Goal: Task Accomplishment & Management: Use online tool/utility

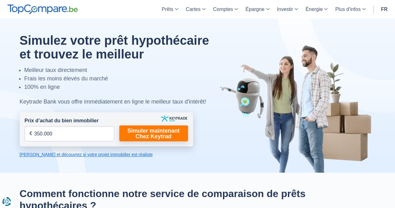
scroll to position [41, 0]
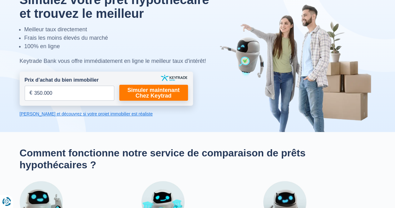
type input "350.000"
click at [150, 84] on form "Prix d’achat du bien immobilier 350.000 € Champs requis Vous devez fournir une …" at bounding box center [106, 88] width 173 height 34
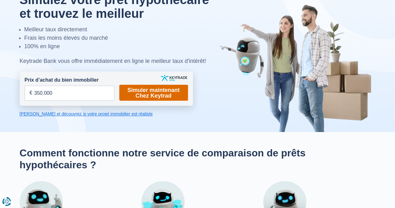
click at [142, 90] on link "Simuler maintenant Chez Keytrad" at bounding box center [153, 93] width 69 height 16
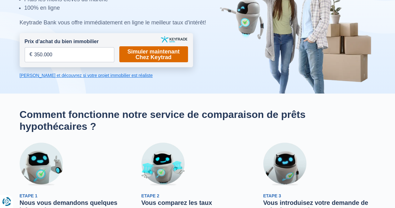
scroll to position [74, 0]
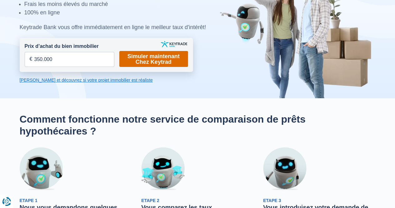
click at [130, 56] on link "Simuler maintenant Chez Keytrad" at bounding box center [153, 59] width 69 height 16
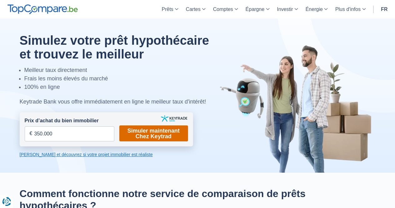
scroll to position [77, 0]
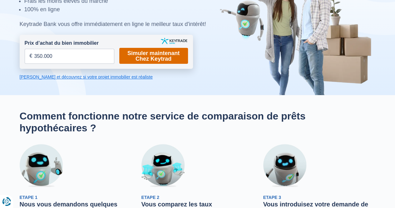
click at [163, 51] on link "Simuler maintenant Chez Keytrad" at bounding box center [153, 56] width 69 height 16
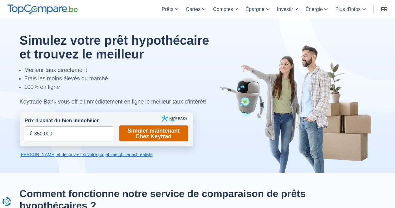
click at [134, 136] on link "Simuler maintenant Chez Keytrad" at bounding box center [153, 133] width 69 height 16
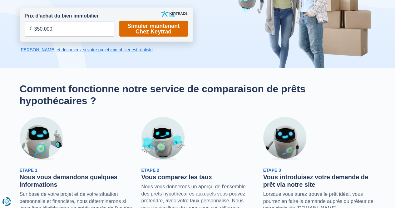
scroll to position [105, 0]
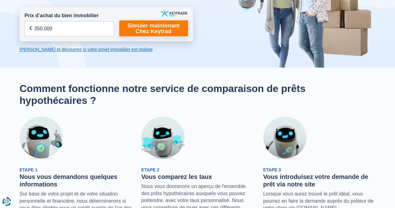
click at [118, 47] on link "[PERSON_NAME] et découvrez si votre projet immobilier est réaliste" at bounding box center [106, 49] width 173 height 6
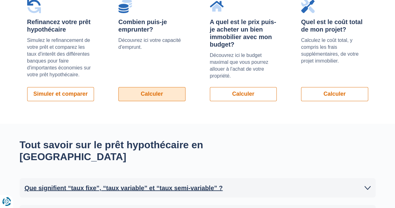
scroll to position [486, 0]
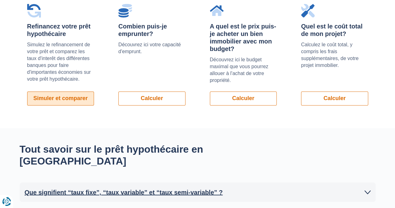
click at [66, 100] on link "Simuler et comparer" at bounding box center [60, 98] width 67 height 14
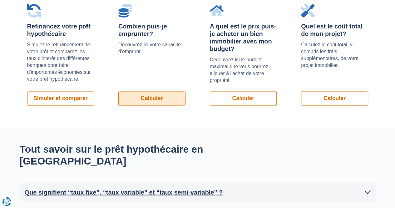
click at [139, 100] on link "Calculer" at bounding box center [151, 98] width 67 height 14
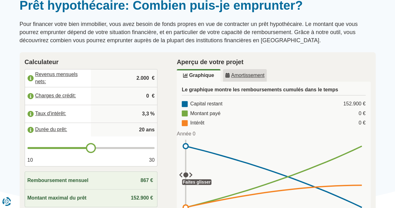
scroll to position [59, 0]
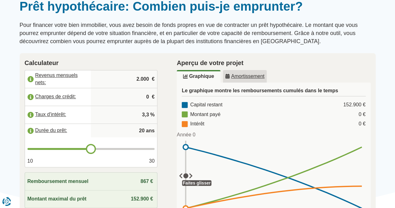
click at [151, 77] on input "2.000" at bounding box center [123, 79] width 61 height 17
type input "2"
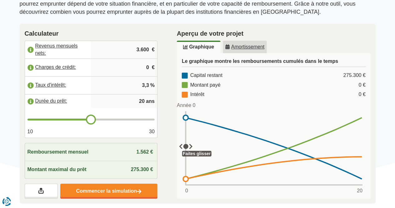
type input "3.600"
type input "21"
type input "22"
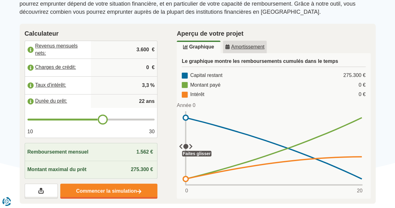
type input "23"
type input "24"
type input "25"
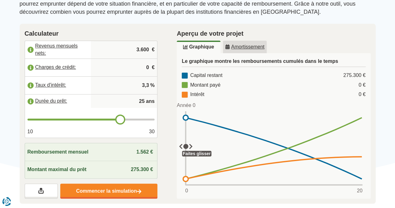
drag, startPoint x: 91, startPoint y: 121, endPoint x: 117, endPoint y: 121, distance: 26.5
type input "25"
click at [117, 120] on input "range" at bounding box center [90, 119] width 127 height 2
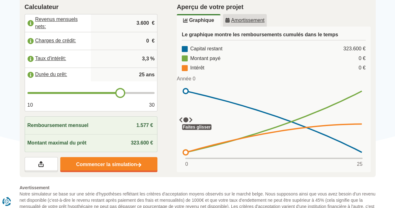
scroll to position [116, 0]
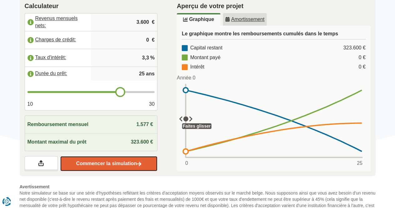
click at [117, 166] on link "Commencer la simulation" at bounding box center [108, 163] width 97 height 15
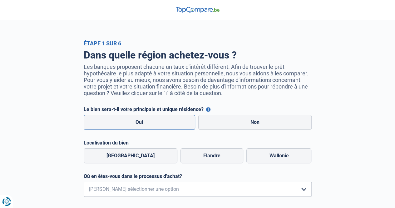
click at [170, 120] on label "Oui" at bounding box center [140, 122] width 112 height 15
click at [170, 120] on input "Oui" at bounding box center [140, 122] width 112 height 15
radio input "true"
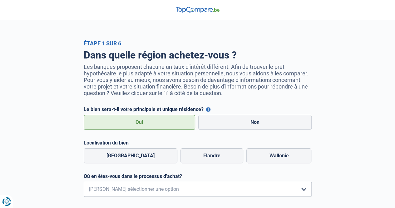
scroll to position [36, 0]
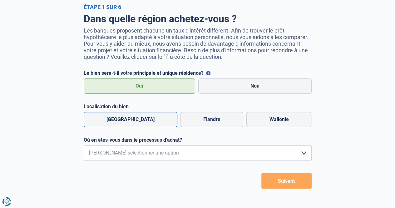
click at [127, 116] on label "Bruxelles" at bounding box center [131, 119] width 94 height 15
click at [127, 116] on input "Bruxelles" at bounding box center [131, 119] width 94 height 15
radio input "true"
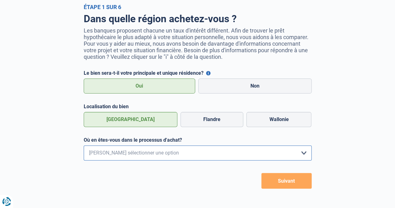
click at [132, 159] on select "Je me renseigne juste car je n'ai pas de projet d'achat concret actuellement Je…" at bounding box center [198, 152] width 228 height 15
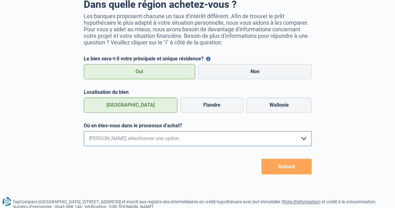
scroll to position [52, 0]
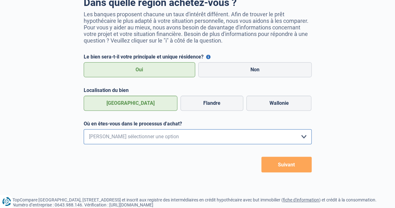
click at [103, 136] on select "Je me renseigne juste car je n'ai pas de projet d'achat concret actuellement Je…" at bounding box center [198, 136] width 228 height 15
select select "1b"
click at [84, 131] on select "Je me renseigne juste car je n'ai pas de projet d'achat concret actuellement Je…" at bounding box center [198, 136] width 228 height 15
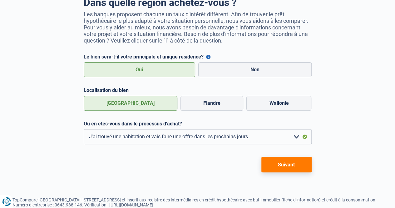
click at [299, 168] on button "Suivant" at bounding box center [286, 164] width 50 height 16
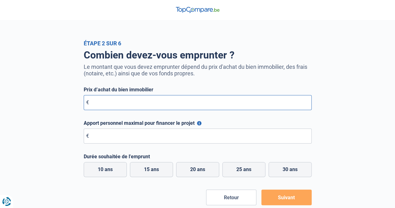
click at [128, 106] on input "Prix d’achat du bien immobilier" at bounding box center [198, 102] width 228 height 15
type input "350.000"
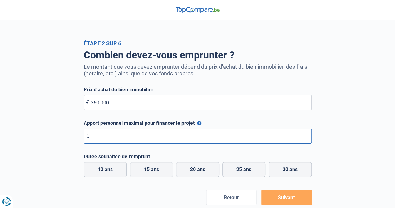
click at [127, 139] on input "Apport personnel maximal pour financer le projet" at bounding box center [198, 135] width 228 height 15
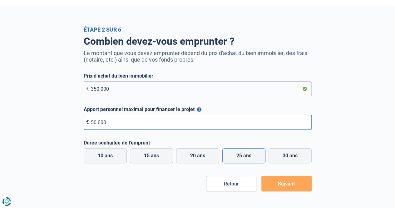
type input "50.000"
click at [251, 154] on label "25 ans" at bounding box center [243, 155] width 43 height 15
click at [251, 154] on input "25 ans" at bounding box center [243, 155] width 43 height 15
radio input "true"
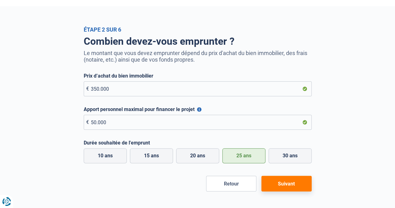
click at [295, 185] on button "Suivant" at bounding box center [286, 183] width 50 height 16
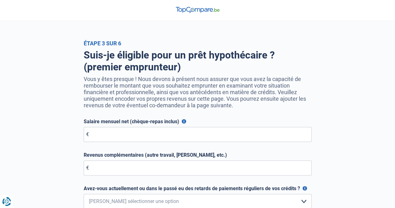
scroll to position [36, 0]
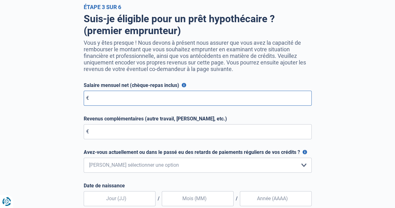
click at [197, 104] on input "Salaire mensuel net (chèque-repas inclus)" at bounding box center [198, 98] width 228 height 15
type input "3.600"
click at [357, 109] on div "Suis-je éligible pour un prêt hypothécaire ? (premier emprunteur) Vous y êtes p…" at bounding box center [198, 155] width 356 height 290
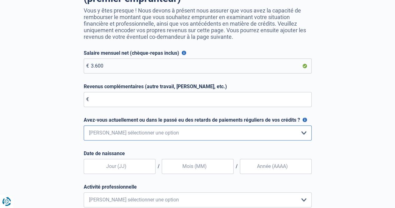
click at [250, 139] on select "Non, jamais Oui mais j'ai tout remboursé il y a moins d'un an Oui mais cela fai…" at bounding box center [198, 132] width 228 height 15
select select "0"
click at [84, 127] on select "Non, jamais Oui mais j'ai tout remboursé il y a moins d'un an Oui mais cela fai…" at bounding box center [198, 132] width 228 height 15
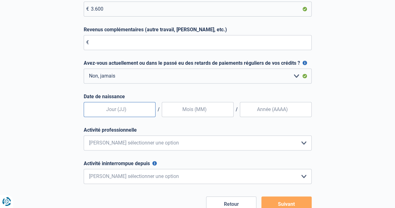
click at [116, 110] on input "text" at bounding box center [120, 109] width 72 height 15
type input "27"
type input "07"
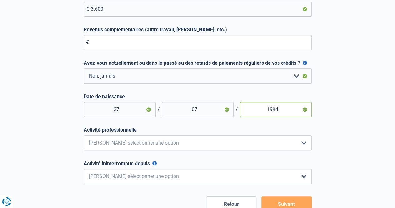
type input "1994"
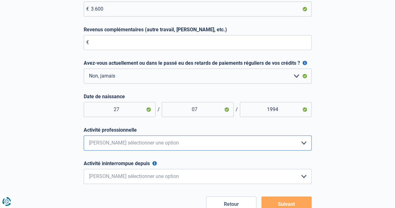
click at [100, 150] on select "Employé privé Ouvrier Fonctionnaire Indépendant Dirigeant d'entreprise Pensionn…" at bounding box center [198, 142] width 228 height 15
select select "privateEmployee"
click at [84, 137] on select "Employé privé Ouvrier Fonctionnaire Indépendant Dirigeant d'entreprise Pensionn…" at bounding box center [198, 142] width 228 height 15
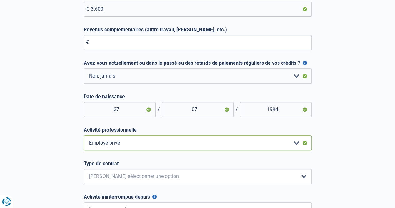
scroll to position [157, 0]
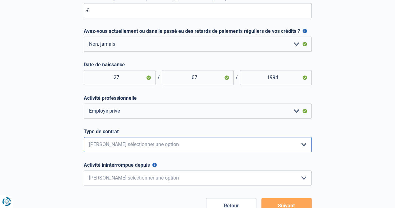
click at [117, 146] on select "Intérimaire Contrat à Durée Indéterminée Contrat à Durée Déterminée Veuillez sé…" at bounding box center [198, 144] width 228 height 15
select select "permanent"
click at [84, 139] on select "Intérimaire Contrat à Durée Indéterminée Contrat à Durée Déterminée Veuillez sé…" at bounding box center [198, 144] width 228 height 15
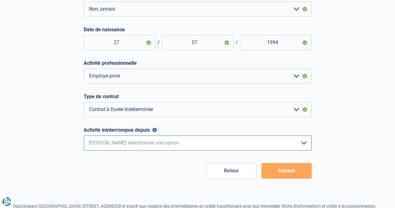
click at [183, 146] on select "< 6 mois 6 - 12 mois 12 - 24 mois 24 - 36 mois > 36 mois Veuillez sélectionner …" at bounding box center [198, 142] width 228 height 15
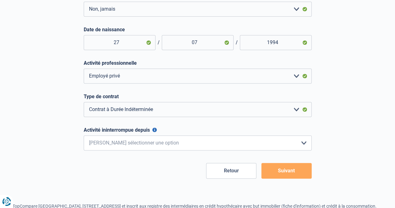
click at [373, 173] on div "Suis-je éligible pour un prêt hypothécaire ? (premier emprunteur) Vous y êtes p…" at bounding box center [198, 17] width 356 height 324
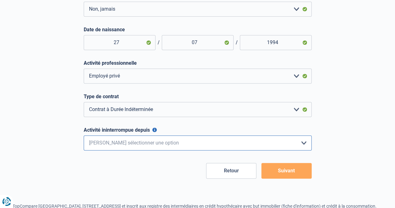
click at [297, 150] on select "< 6 mois 6 - 12 mois 12 - 24 mois 24 - 36 mois > 36 mois Veuillez sélectionner …" at bounding box center [198, 142] width 228 height 15
select select "more36"
click at [84, 137] on select "< 6 mois 6 - 12 mois 12 - 24 mois 24 - 36 mois > 36 mois Veuillez sélectionner …" at bounding box center [198, 142] width 228 height 15
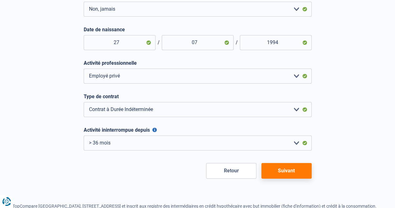
click at [280, 178] on button "Suivant" at bounding box center [286, 171] width 50 height 16
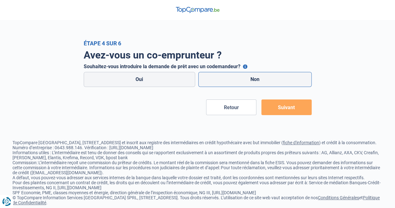
click at [235, 80] on label "Non" at bounding box center [254, 79] width 113 height 15
click at [235, 80] on input "Non" at bounding box center [254, 79] width 113 height 15
radio input "true"
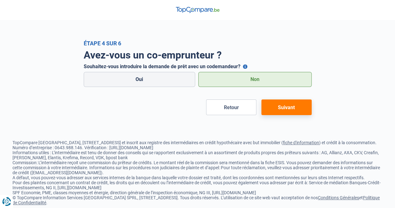
click at [296, 106] on button "Suivant" at bounding box center [286, 107] width 50 height 16
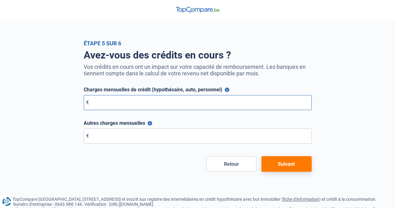
click at [273, 102] on input "Charges mensuelles de crédit (hypothécaire, auto, personnel)" at bounding box center [198, 102] width 228 height 15
type input "0"
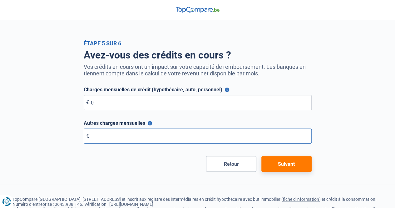
click at [202, 135] on input "Autres charges mensuelles" at bounding box center [198, 135] width 228 height 15
type input "0"
click at [287, 168] on button "Suivant" at bounding box center [286, 164] width 50 height 16
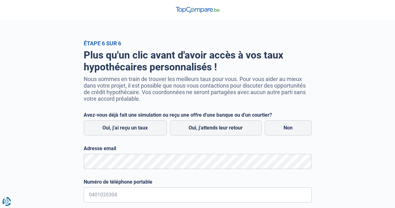
scroll to position [40, 0]
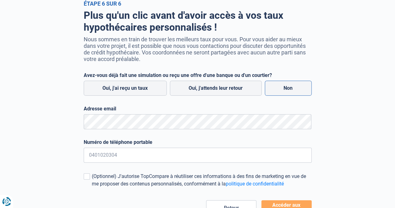
click at [277, 91] on label "Non" at bounding box center [288, 88] width 47 height 15
click at [277, 91] on input "Non" at bounding box center [288, 88] width 47 height 15
radio input "true"
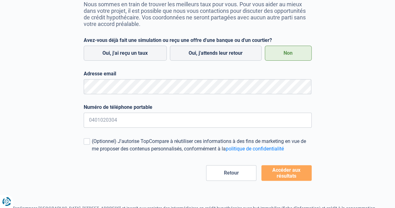
click at [292, 174] on button "Accéder aux résultats" at bounding box center [286, 173] width 50 height 16
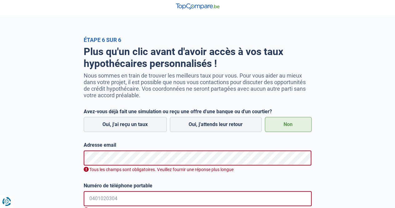
scroll to position [3, 0]
